Goal: Book appointment/travel/reservation

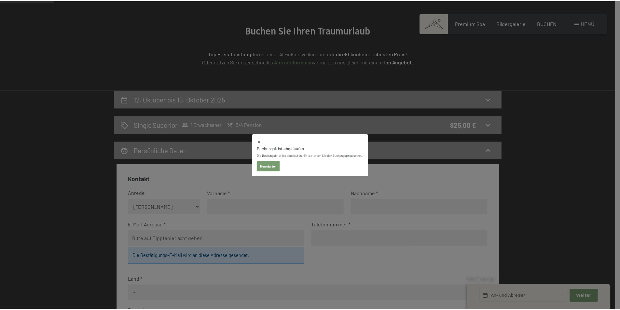
scroll to position [65, 0]
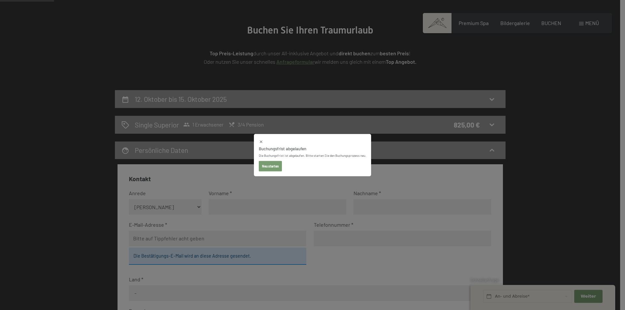
click at [274, 166] on button "Neu starten" at bounding box center [270, 166] width 23 height 10
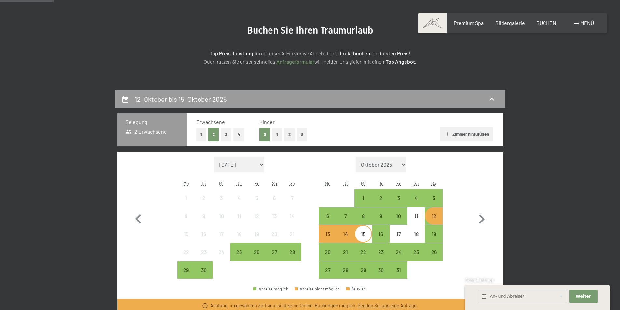
click at [204, 131] on button "1" at bounding box center [201, 134] width 10 height 13
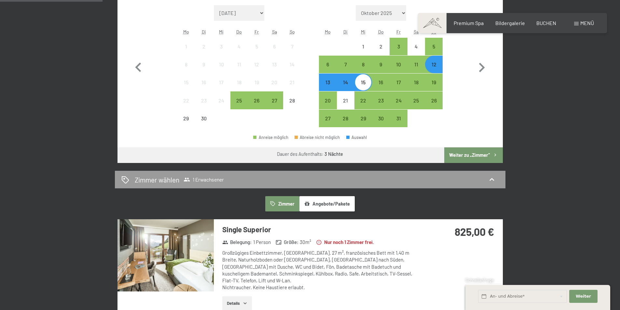
scroll to position [228, 0]
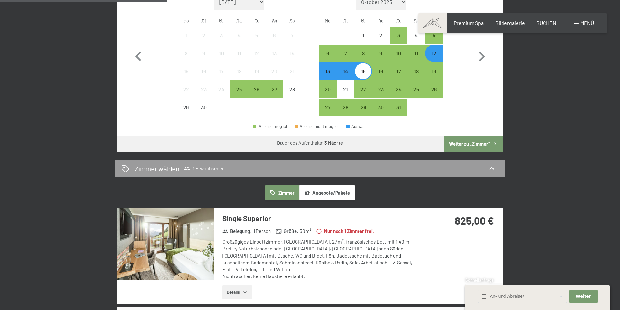
click at [488, 142] on button "Weiter zu „Zimmer“" at bounding box center [473, 144] width 58 height 16
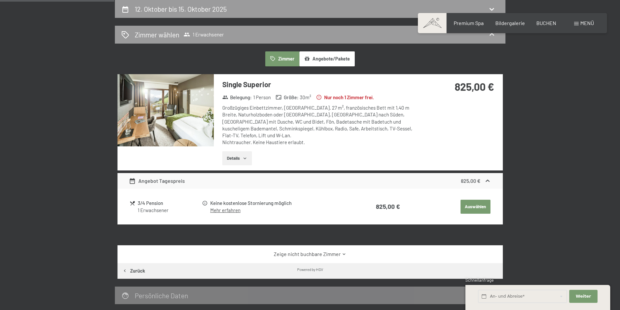
click at [328, 56] on button "Angebote/Pakete" at bounding box center [326, 58] width 55 height 15
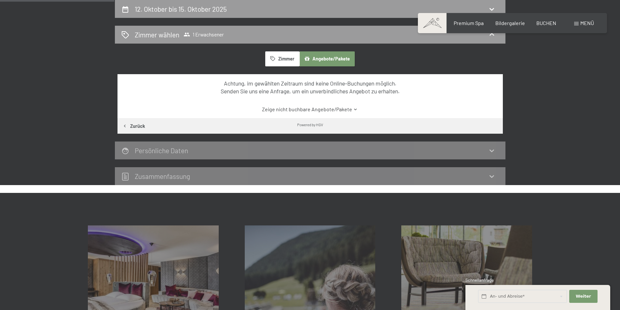
click at [280, 55] on button "Zimmer" at bounding box center [282, 58] width 34 height 15
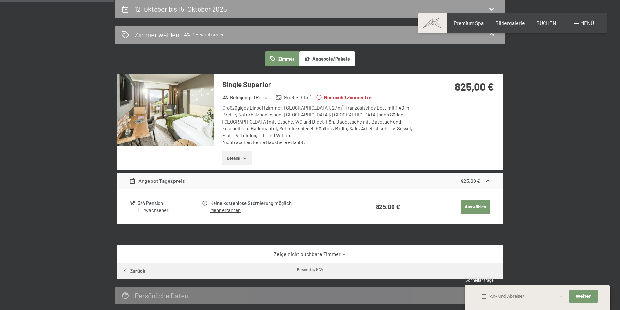
click at [479, 200] on button "Auswählen" at bounding box center [475, 207] width 30 height 14
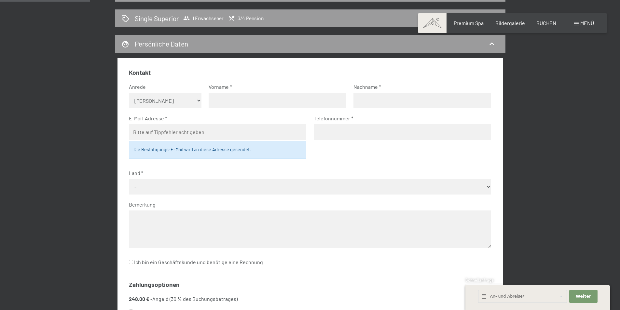
scroll to position [188, 0]
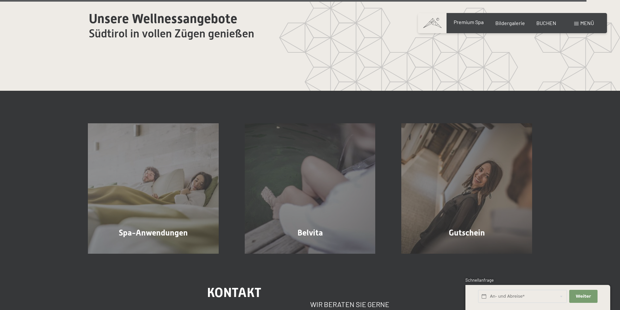
click at [473, 22] on span "Premium Spa" at bounding box center [469, 22] width 30 height 6
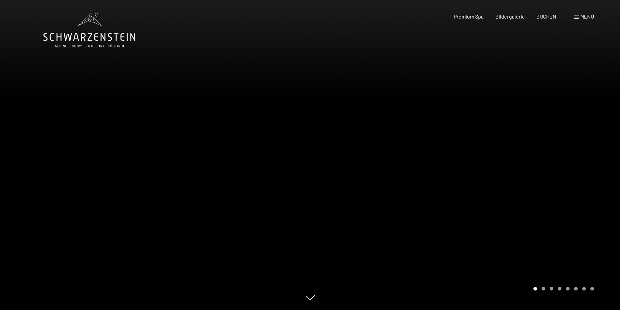
click at [548, 220] on div at bounding box center [465, 155] width 310 height 310
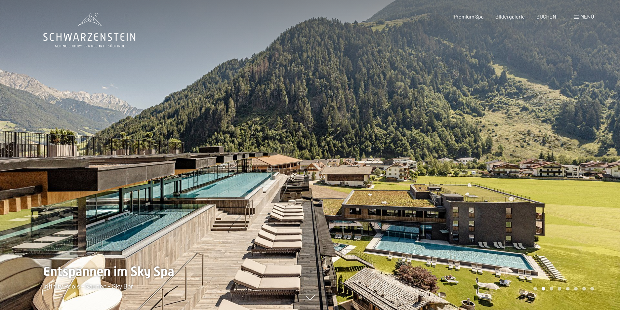
click at [548, 220] on div at bounding box center [465, 155] width 310 height 310
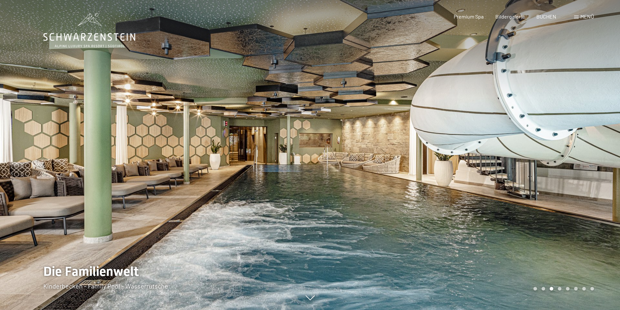
click at [548, 220] on div at bounding box center [465, 155] width 310 height 310
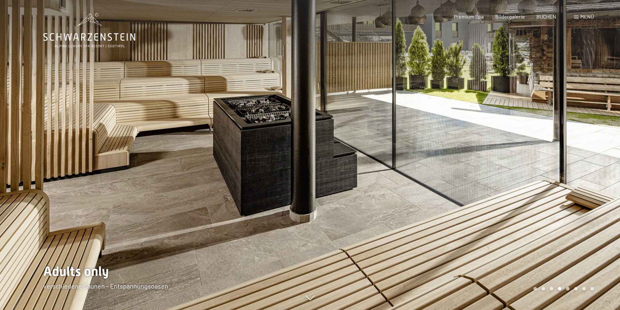
click at [548, 220] on div at bounding box center [465, 155] width 310 height 310
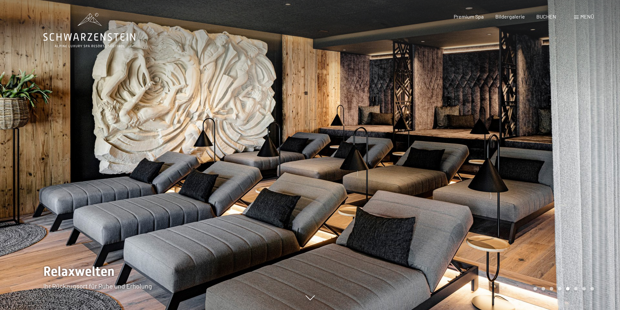
click at [548, 220] on div at bounding box center [465, 155] width 310 height 310
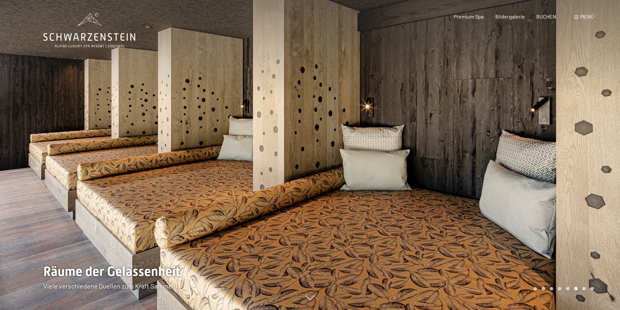
click at [548, 220] on div at bounding box center [465, 155] width 310 height 310
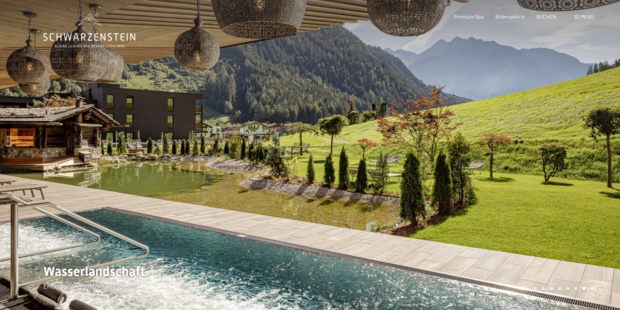
click at [548, 220] on div at bounding box center [465, 155] width 310 height 310
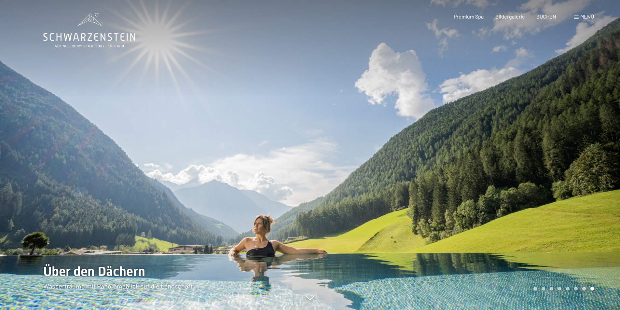
click at [548, 220] on div at bounding box center [465, 155] width 310 height 310
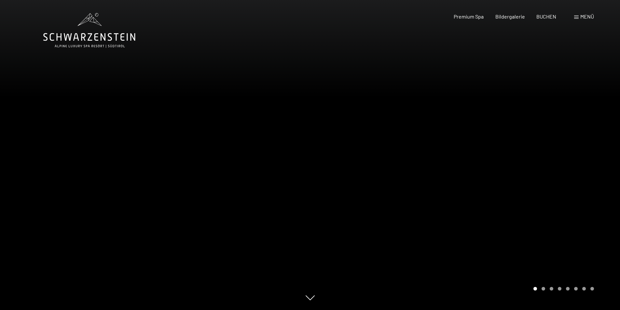
click at [548, 220] on div at bounding box center [465, 155] width 310 height 310
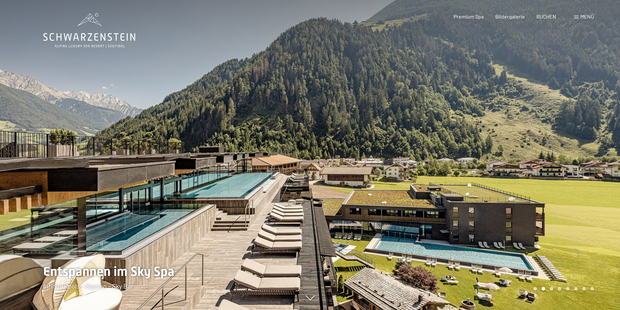
click at [548, 220] on div at bounding box center [465, 155] width 310 height 310
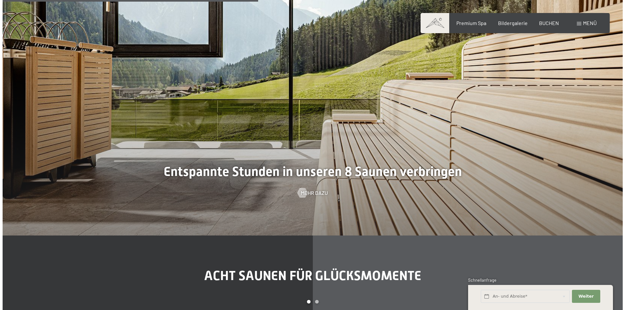
scroll to position [2018, 0]
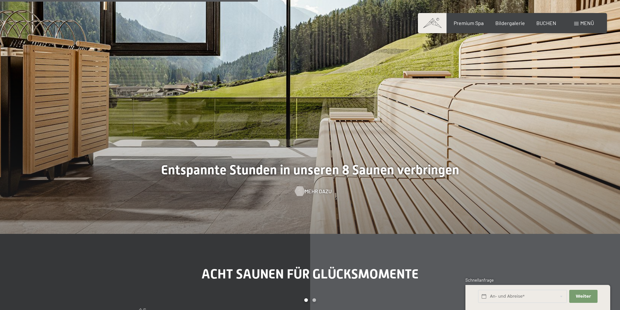
click at [302, 188] on div at bounding box center [300, 191] width 6 height 10
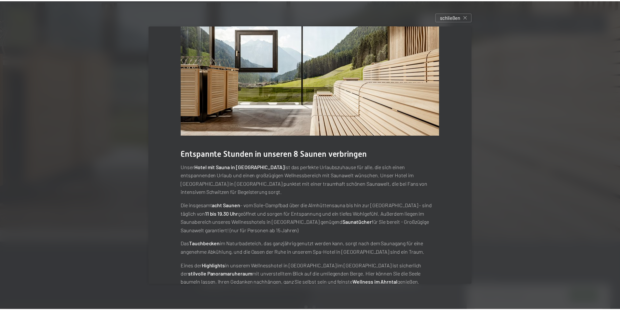
scroll to position [24, 0]
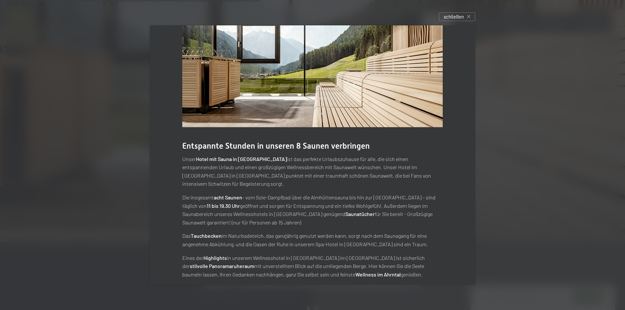
click at [60, 142] on div at bounding box center [312, 155] width 625 height 310
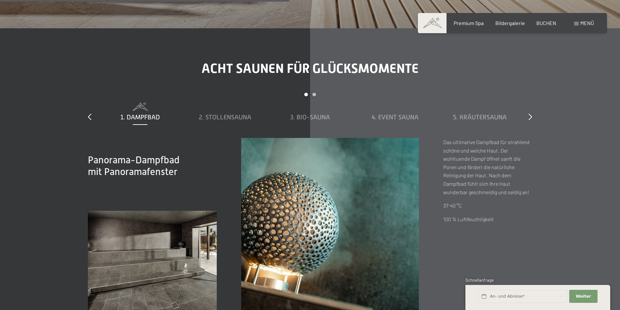
scroll to position [2278, 0]
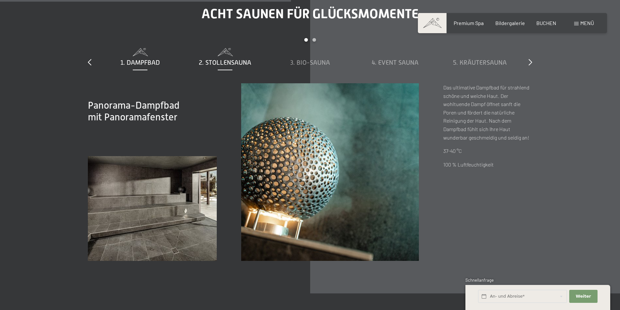
click at [234, 58] on div "2. Stollensauna" at bounding box center [225, 62] width 78 height 9
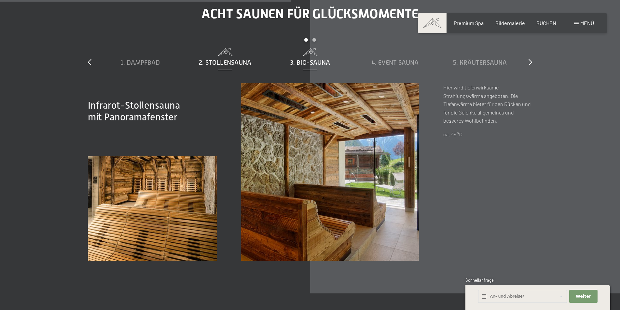
click at [314, 60] on span "3. Bio-Sauna" at bounding box center [310, 62] width 40 height 7
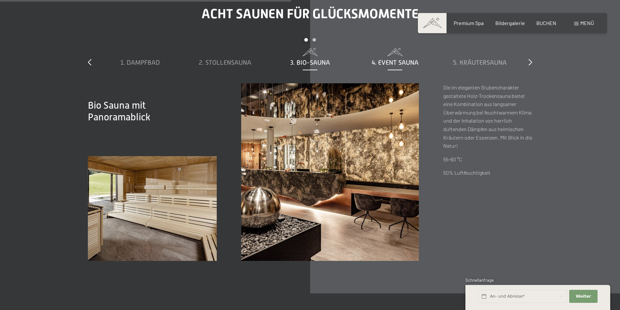
click at [396, 62] on span "4. Event Sauna" at bounding box center [395, 62] width 47 height 7
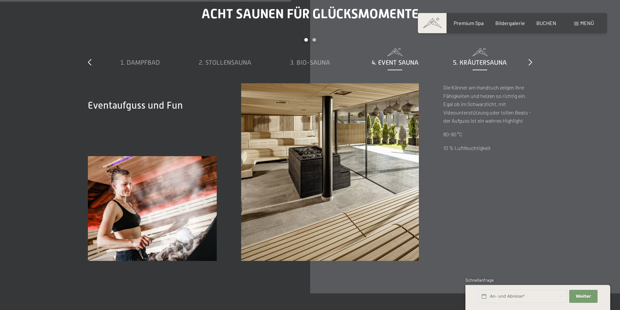
drag, startPoint x: 476, startPoint y: 62, endPoint x: 493, endPoint y: 62, distance: 17.3
click at [479, 62] on span "5. Kräutersauna" at bounding box center [480, 62] width 54 height 7
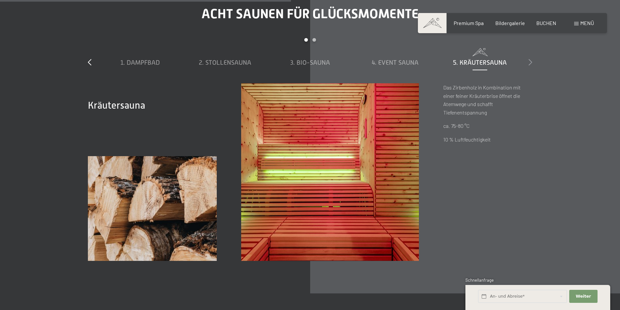
click at [530, 63] on icon at bounding box center [530, 62] width 4 height 7
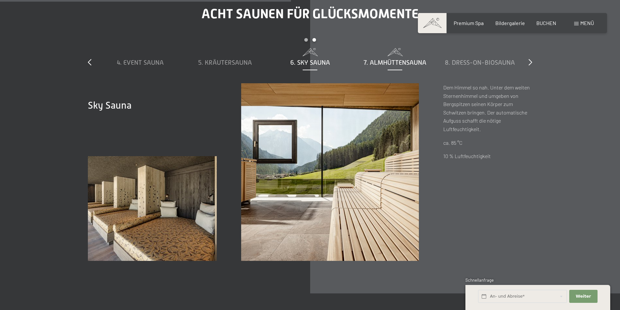
click at [384, 62] on span "7. Almhüttensauna" at bounding box center [394, 62] width 63 height 7
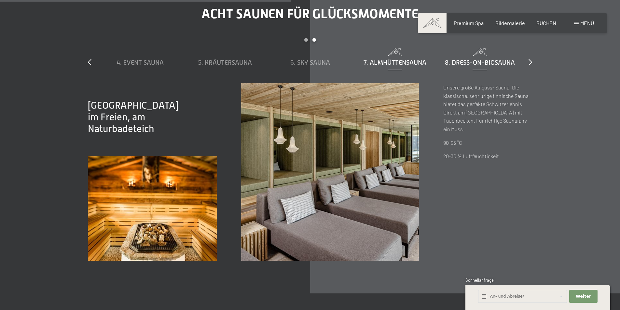
click at [453, 61] on span "8. Dress-on-Biosauna" at bounding box center [480, 62] width 70 height 7
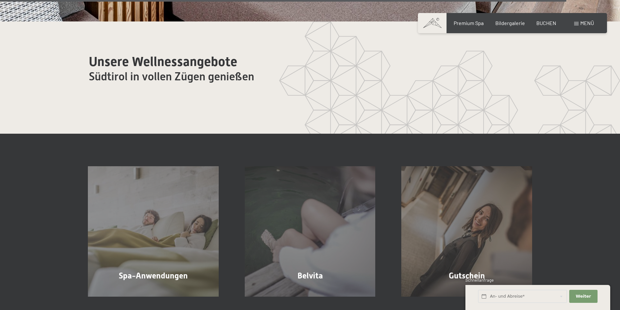
scroll to position [4035, 0]
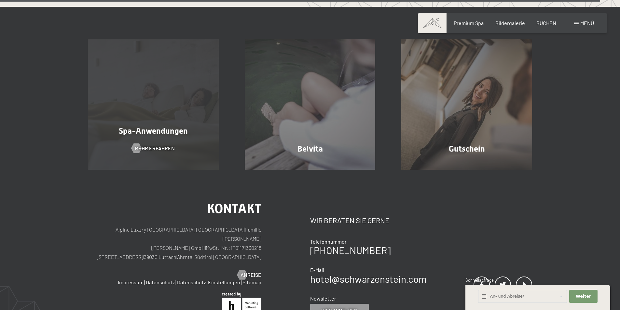
click at [99, 118] on div "Spa-Anwendungen Mehr erfahren" at bounding box center [153, 104] width 157 height 131
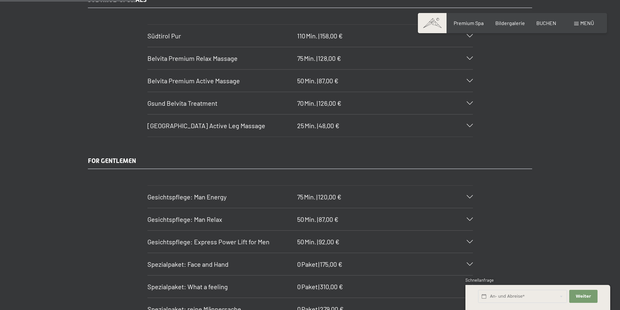
scroll to position [1139, 0]
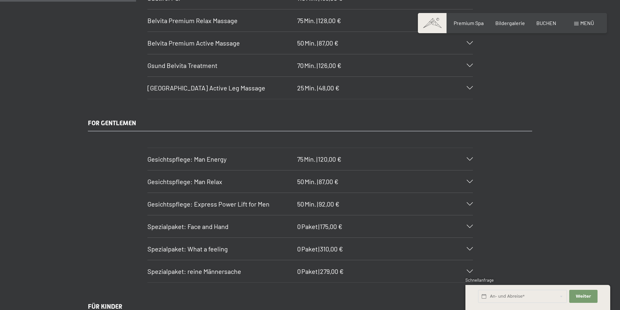
click at [471, 161] on icon at bounding box center [470, 158] width 6 height 3
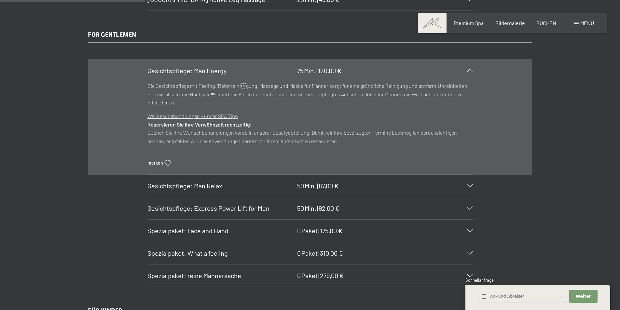
scroll to position [1237, 0]
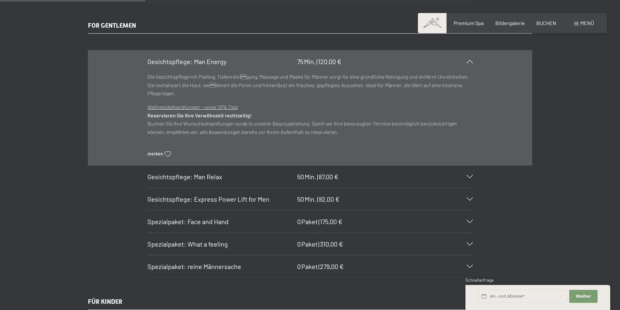
click at [470, 176] on icon at bounding box center [470, 176] width 6 height 3
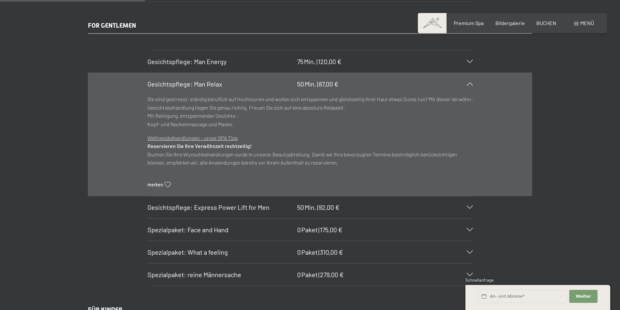
click at [461, 209] on div at bounding box center [466, 207] width 14 height 3
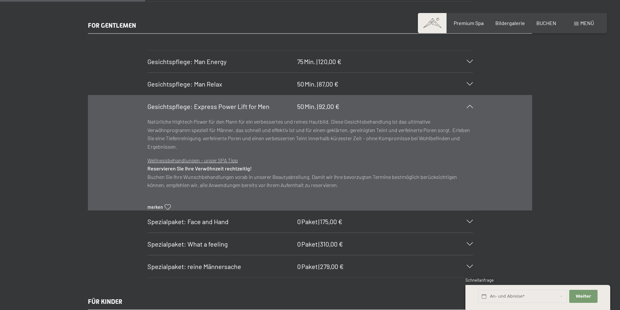
click at [264, 266] on h3 "Spezialpaket: reine Männersache" at bounding box center [220, 266] width 146 height 9
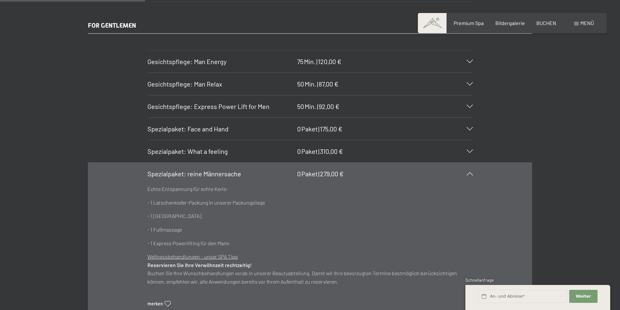
click at [211, 151] on span "Spezialpaket: What a feeling" at bounding box center [187, 151] width 80 height 8
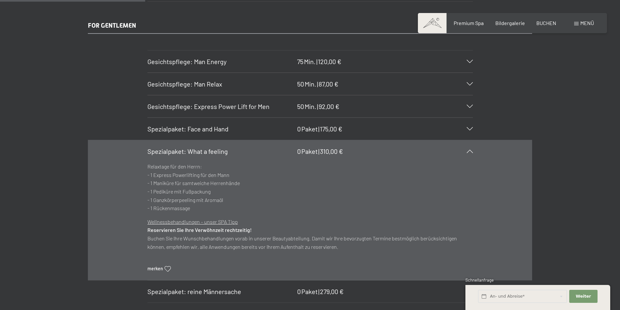
click at [216, 128] on span "Spezialpaket: Face and Hand" at bounding box center [187, 129] width 81 height 8
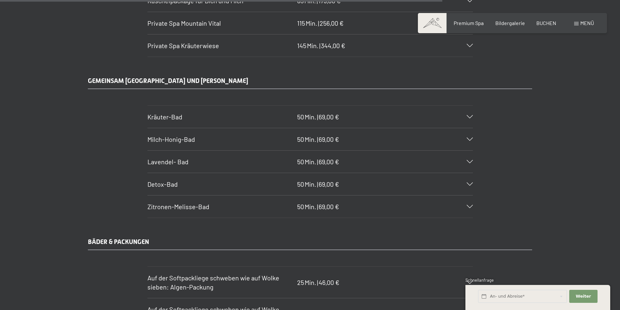
scroll to position [3840, 0]
